Goal: Communication & Community: Answer question/provide support

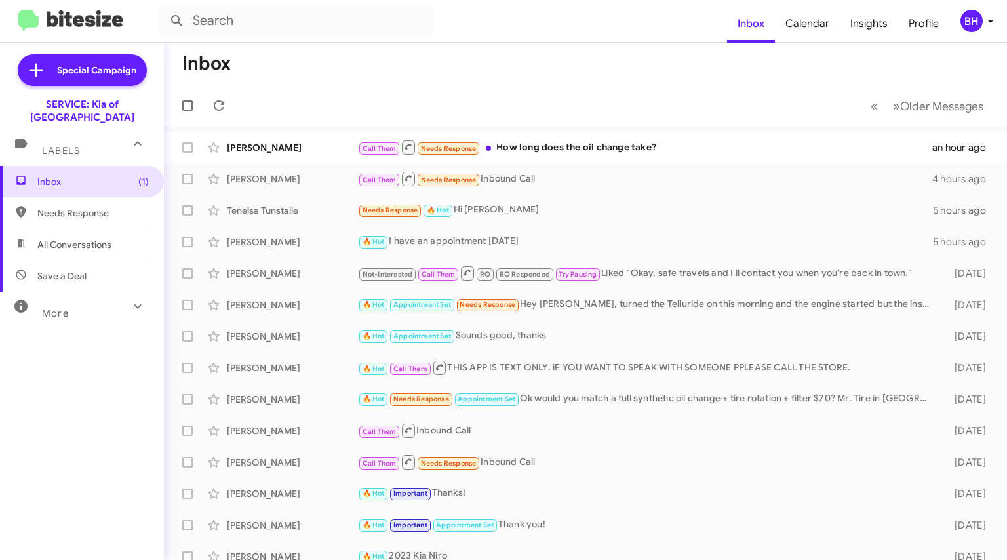
click at [678, 151] on div "Call Them Needs Response How long does the oil change take?" at bounding box center [645, 147] width 574 height 16
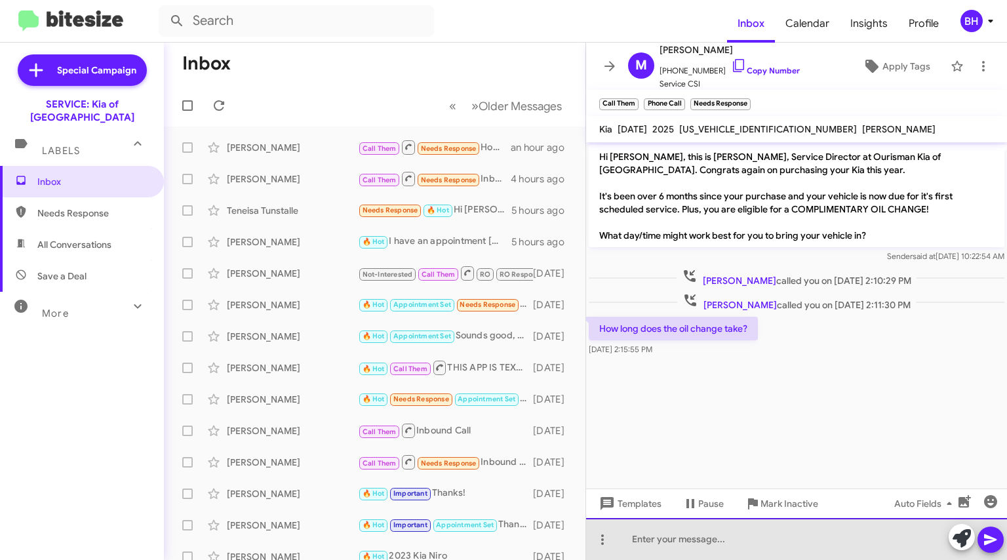
click at [680, 536] on div at bounding box center [796, 539] width 421 height 42
click at [758, 531] on div "Oil Changes with complimentery" at bounding box center [796, 539] width 421 height 42
click at [762, 536] on div "Oil Changes with complimentery" at bounding box center [796, 539] width 421 height 42
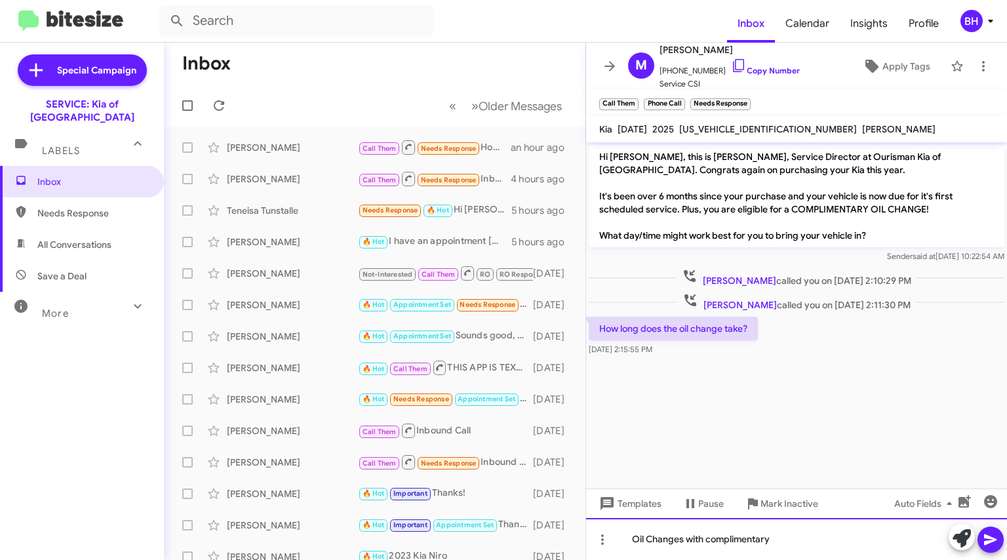
click at [783, 533] on div "Oil Changes with complimentary" at bounding box center [796, 539] width 421 height 42
